Goal: Transaction & Acquisition: Purchase product/service

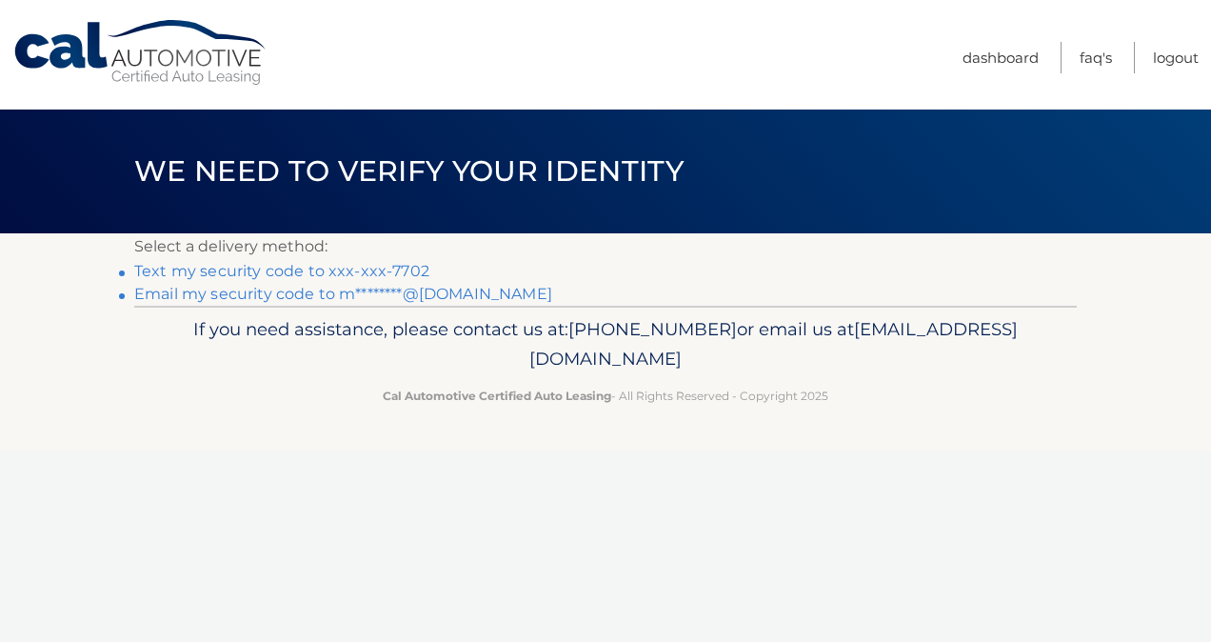
drag, startPoint x: 388, startPoint y: 265, endPoint x: 266, endPoint y: 327, distance: 137.9
click at [266, 327] on p "If you need assistance, please contact us at: 609-807-3200 or email us at Custo…" at bounding box center [606, 344] width 918 height 61
click at [295, 271] on link "Text my security code to xxx-xxx-7702" at bounding box center [281, 271] width 295 height 18
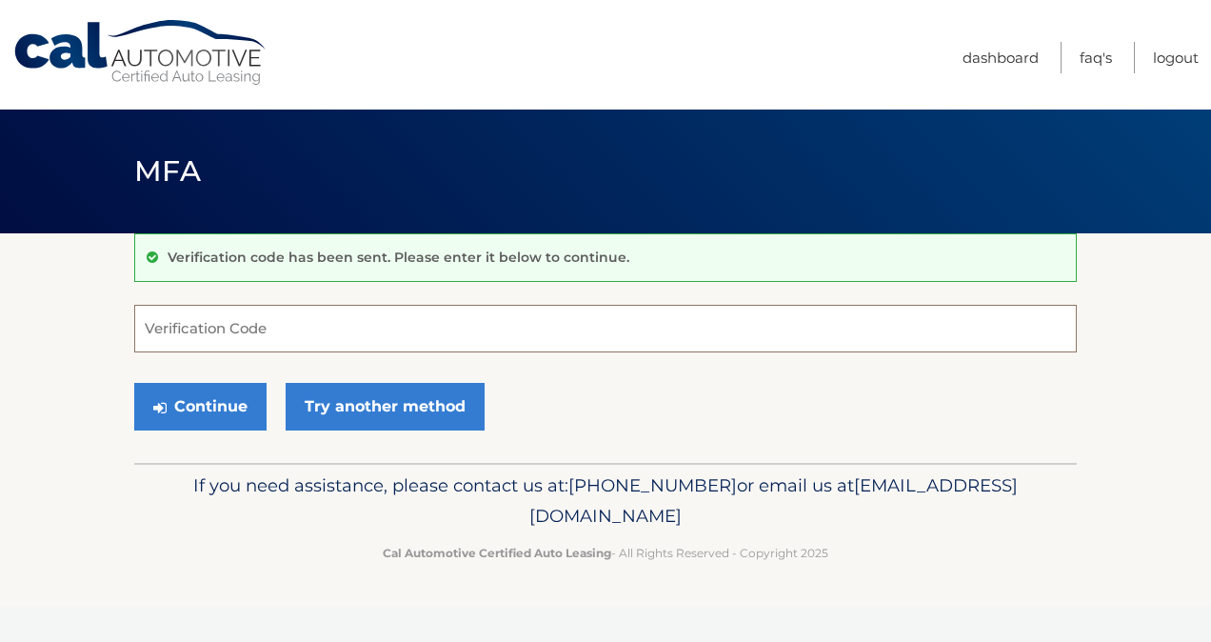
click at [459, 343] on input "Verification Code" at bounding box center [605, 329] width 942 height 48
type input "304199"
click at [225, 411] on button "Continue" at bounding box center [200, 407] width 132 height 48
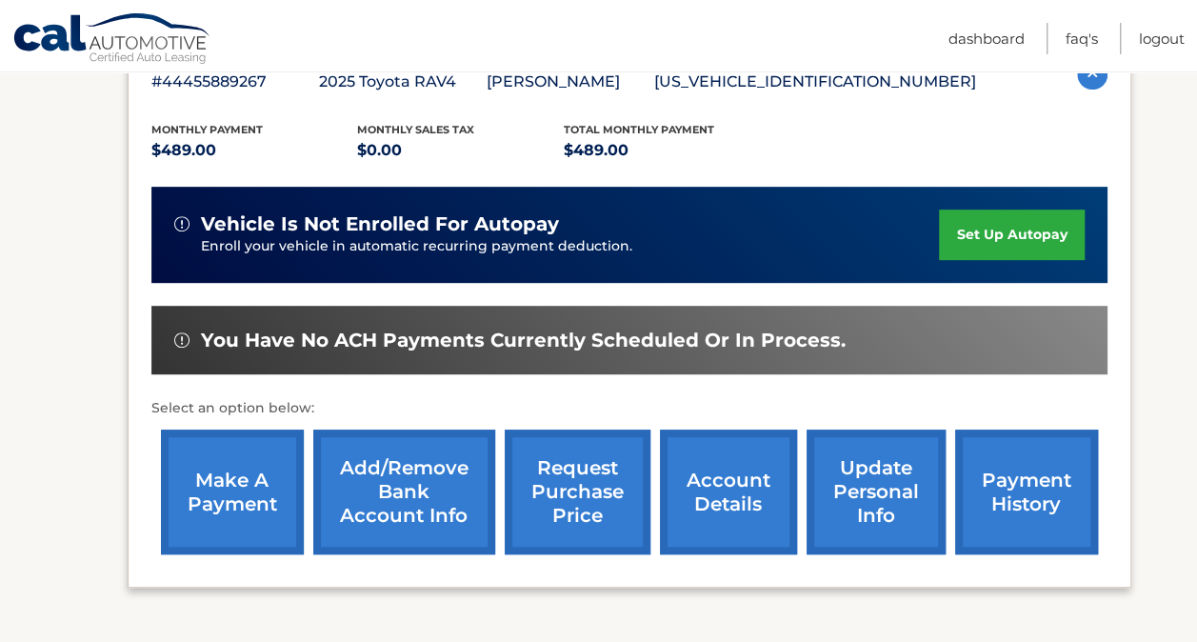
scroll to position [366, 0]
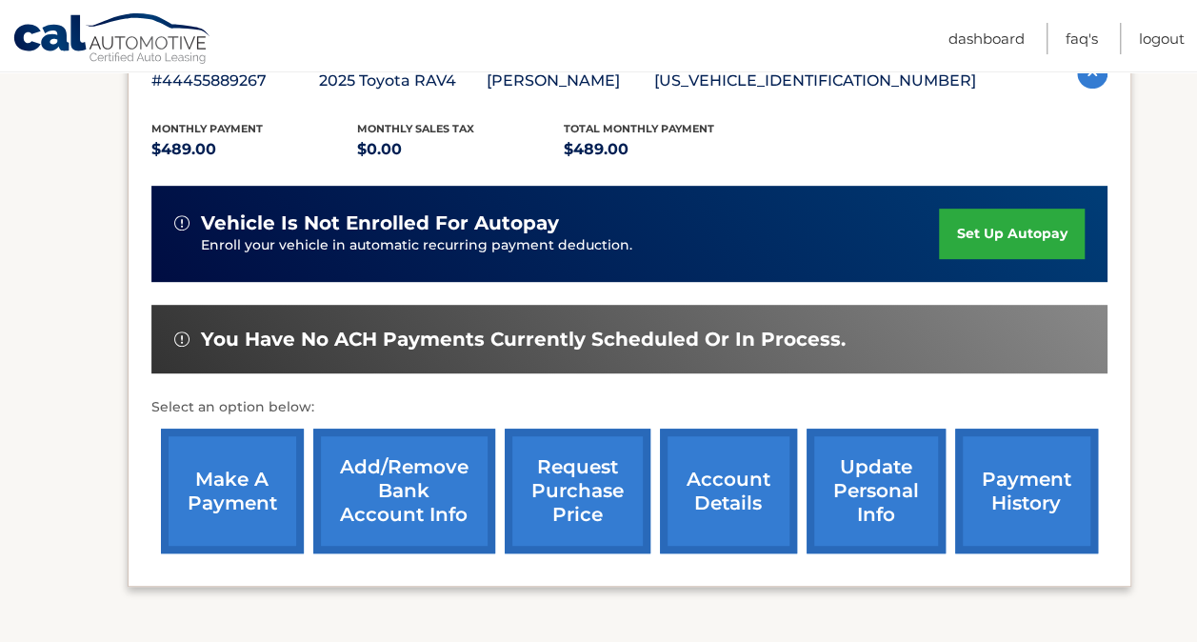
click at [265, 488] on link "make a payment" at bounding box center [232, 490] width 143 height 125
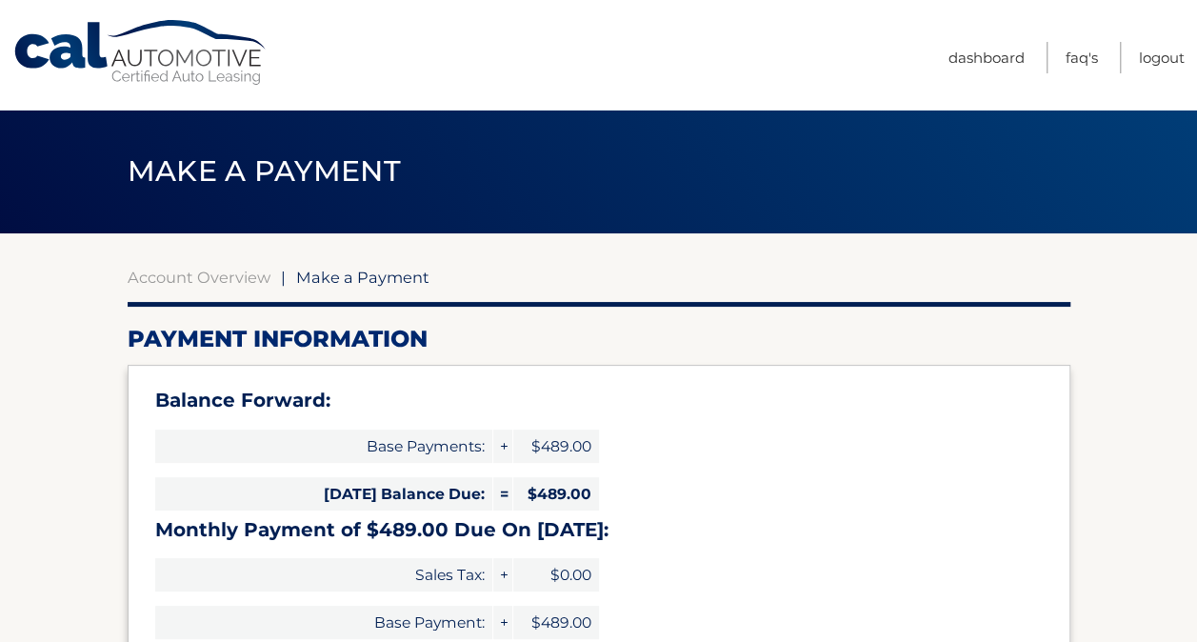
select select "M2IzMGIzODUtYzQwOC00MDgxLWE5YmItMTA1MmI1ZWQ5MWVl"
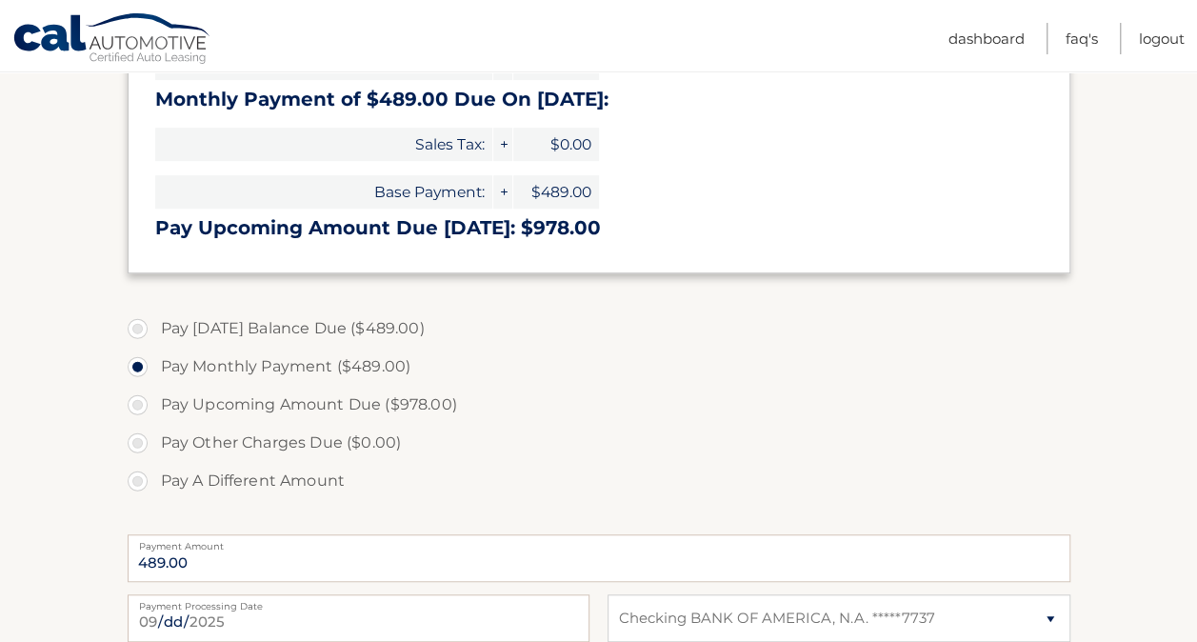
scroll to position [429, 0]
click at [145, 325] on label "Pay Today's Balance Due ($489.00)" at bounding box center [599, 329] width 942 height 38
click at [145, 325] on input "Pay Today's Balance Due ($489.00)" at bounding box center [144, 325] width 19 height 30
radio input "true"
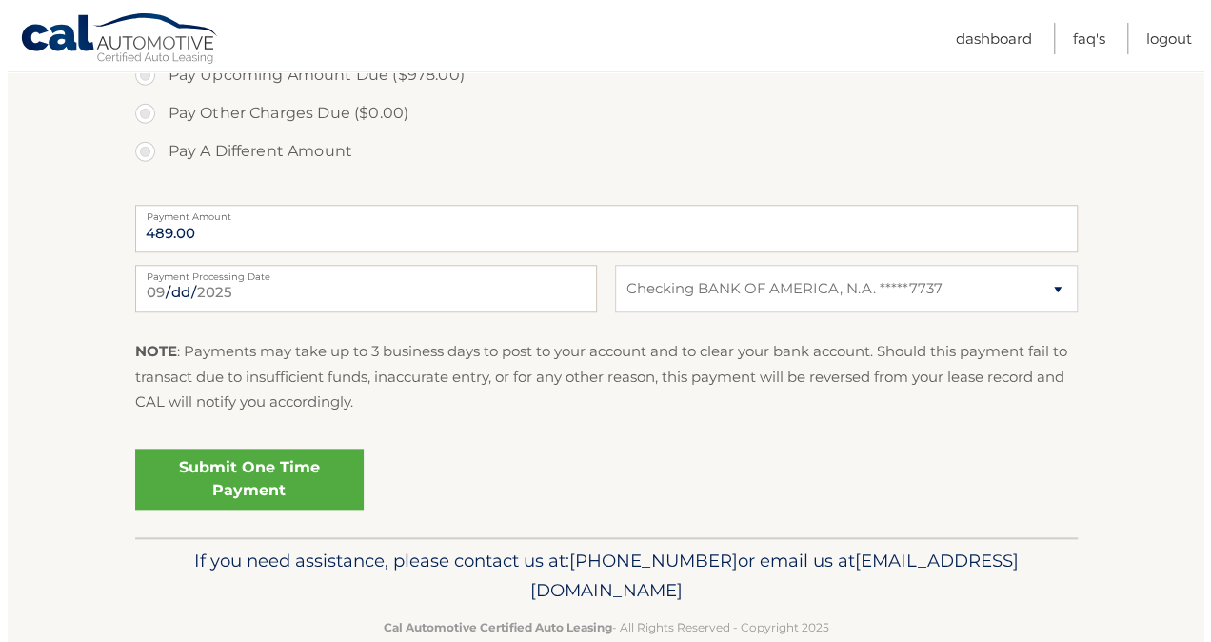
scroll to position [764, 0]
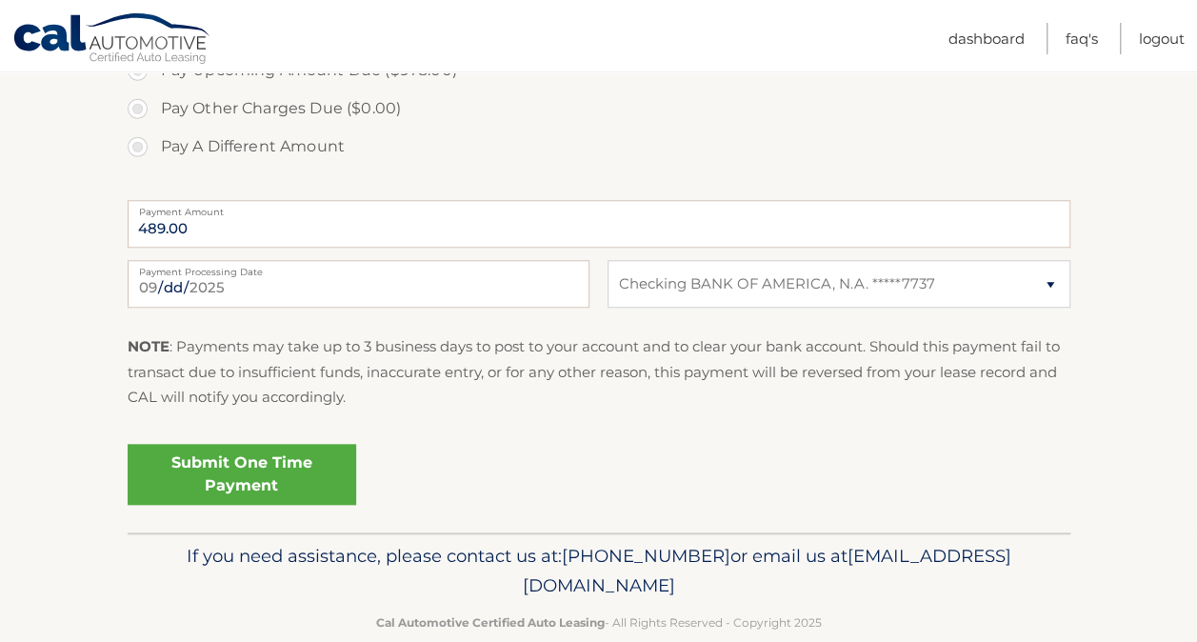
click at [318, 463] on link "Submit One Time Payment" at bounding box center [242, 474] width 228 height 61
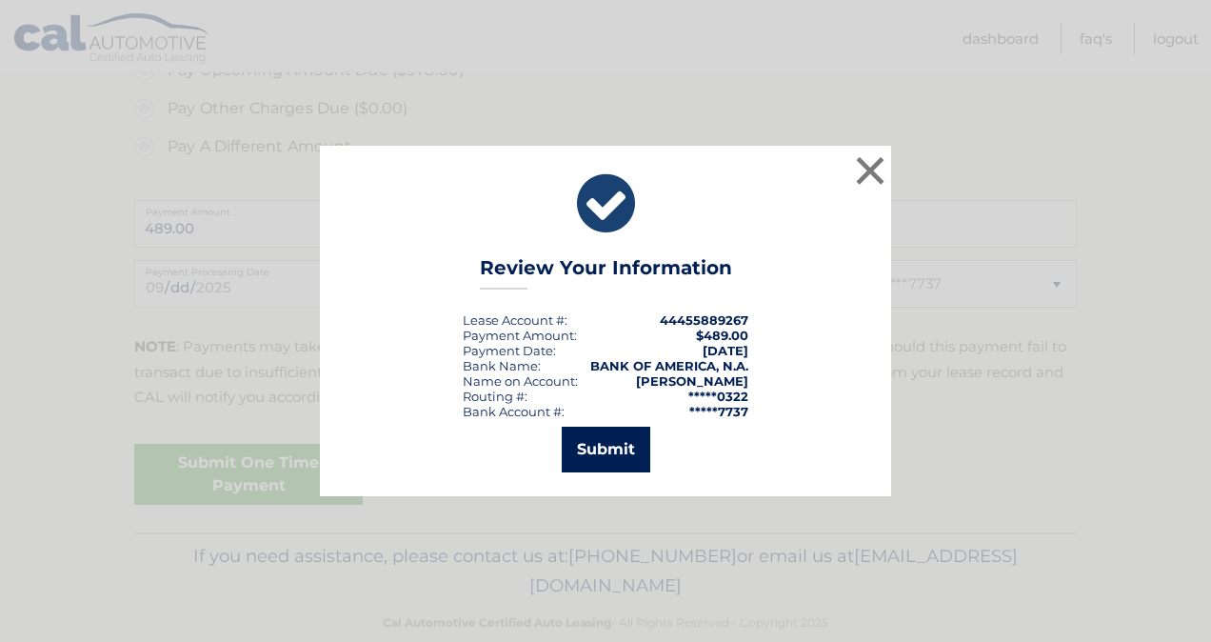
click at [586, 458] on button "Submit" at bounding box center [606, 449] width 89 height 46
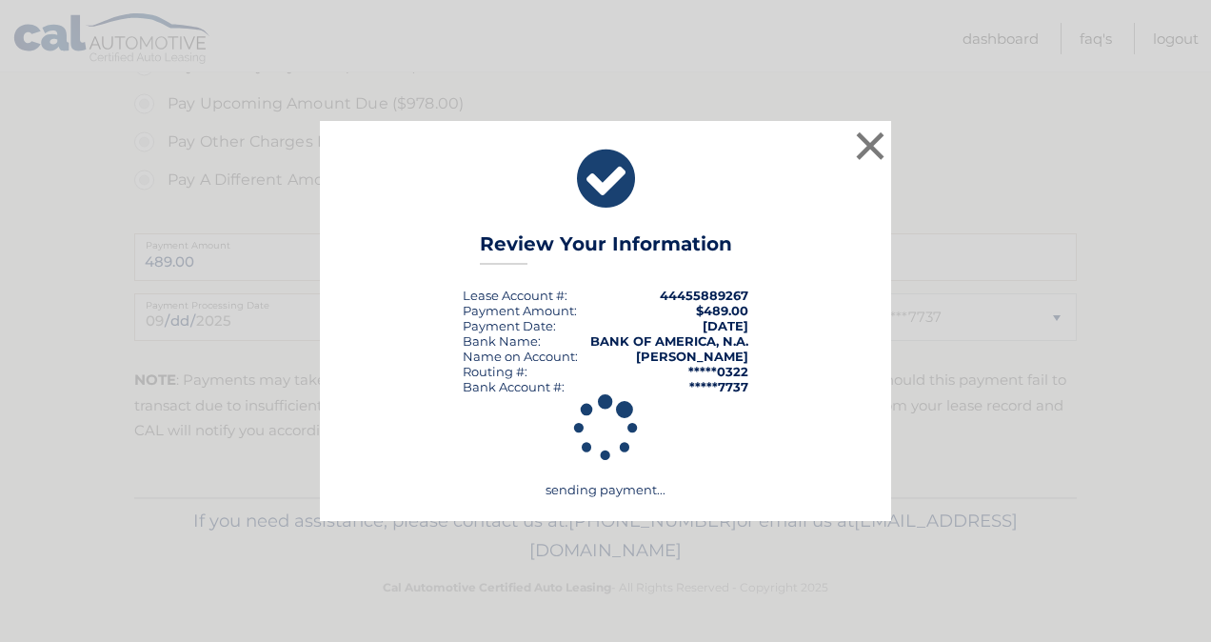
scroll to position [730, 0]
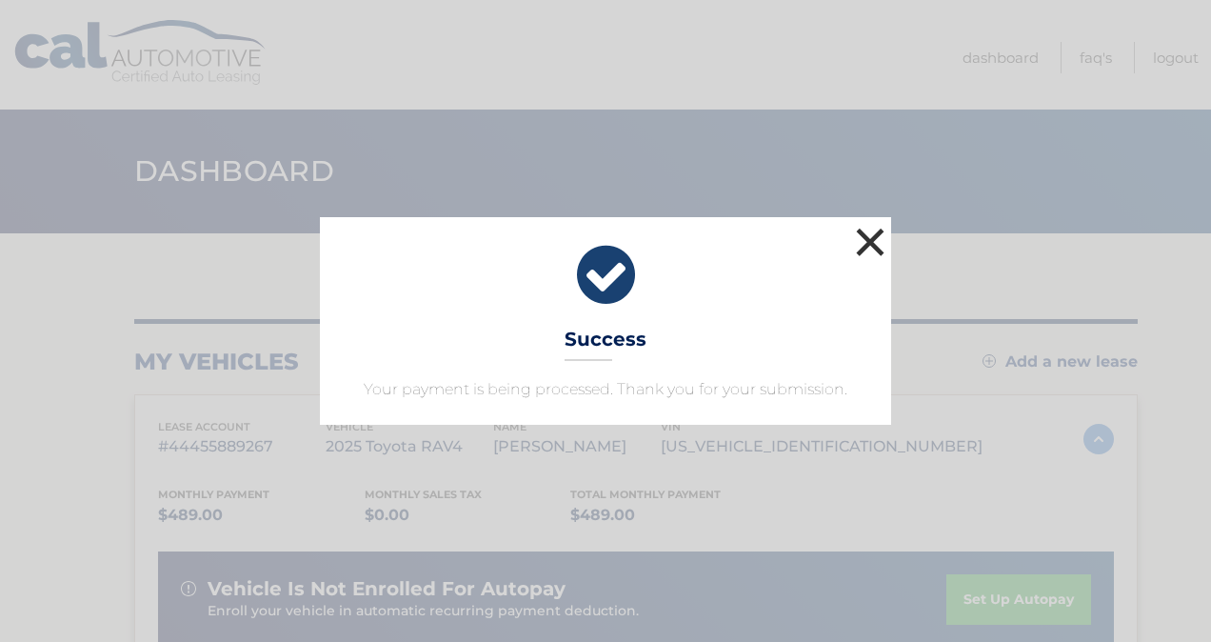
click at [857, 245] on button "×" at bounding box center [870, 242] width 38 height 38
